Goal: Transaction & Acquisition: Obtain resource

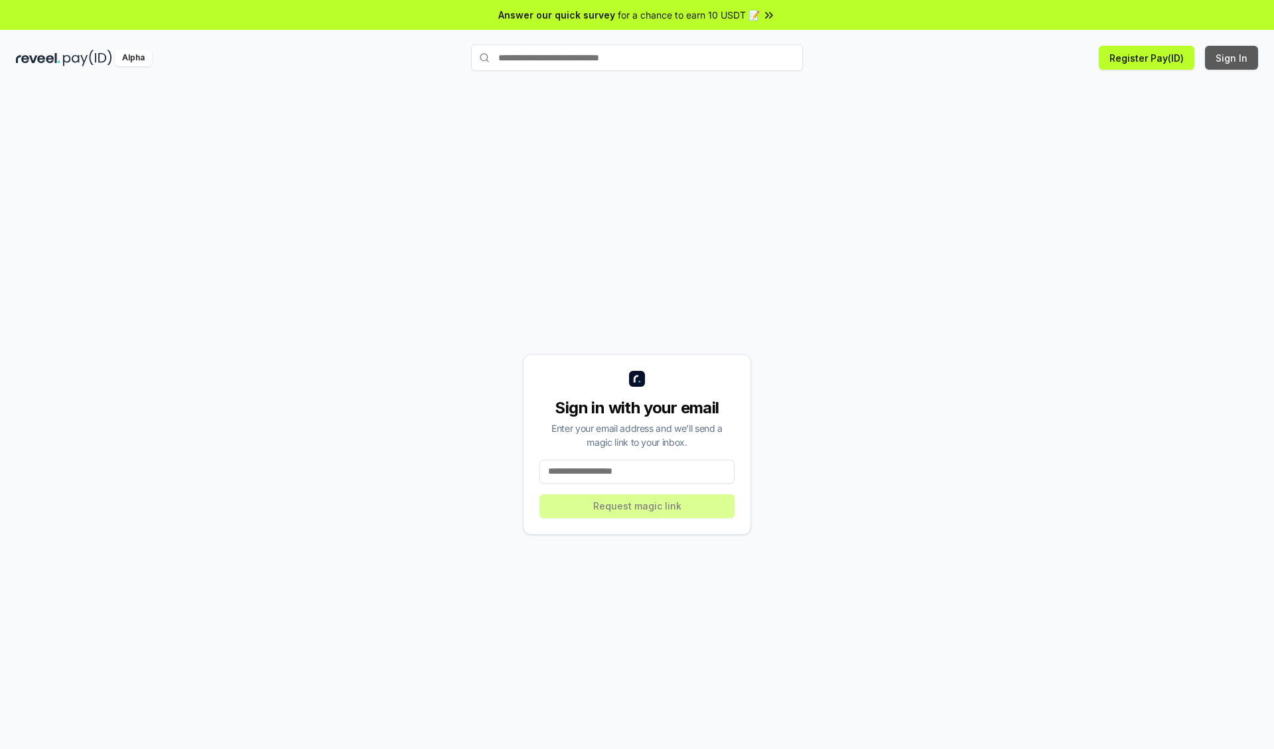
click at [1232, 58] on button "Sign In" at bounding box center [1231, 58] width 53 height 24
type input "**********"
click at [637, 506] on button "Request magic link" at bounding box center [636, 506] width 195 height 24
